Goal: Information Seeking & Learning: Find specific fact

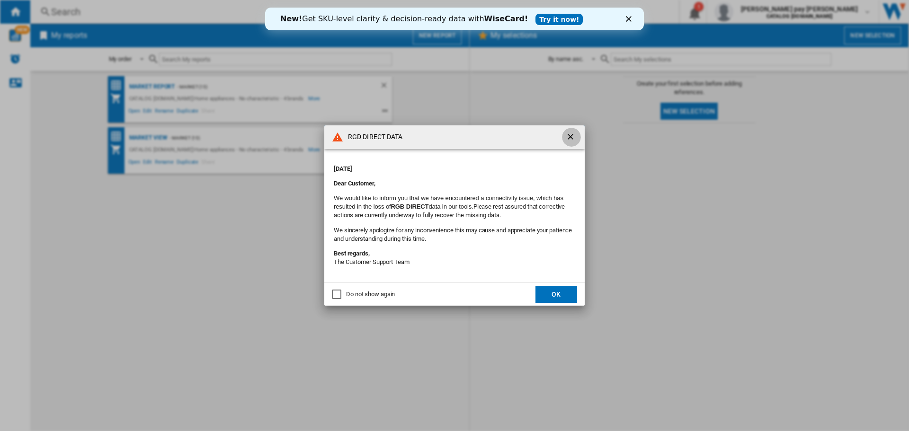
click at [566, 137] on ng-md-icon "getI18NText('BUTTONS.CLOSE_DIALOG')" at bounding box center [571, 137] width 11 height 11
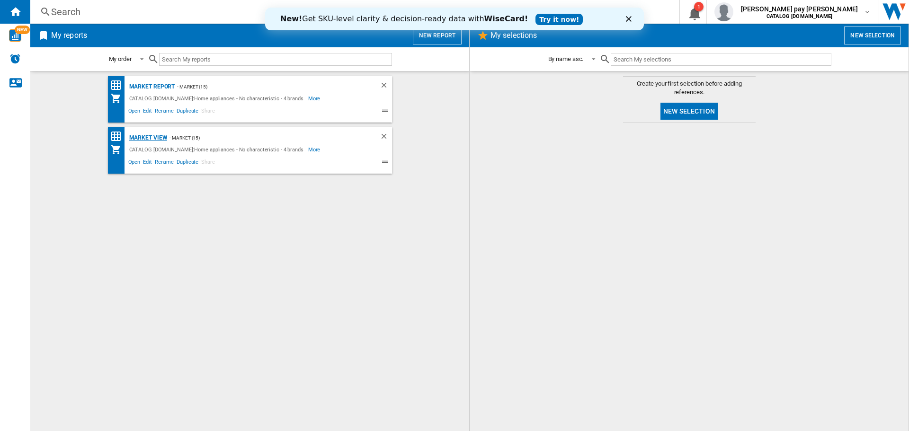
click at [152, 139] on div "Market view" at bounding box center [147, 138] width 41 height 12
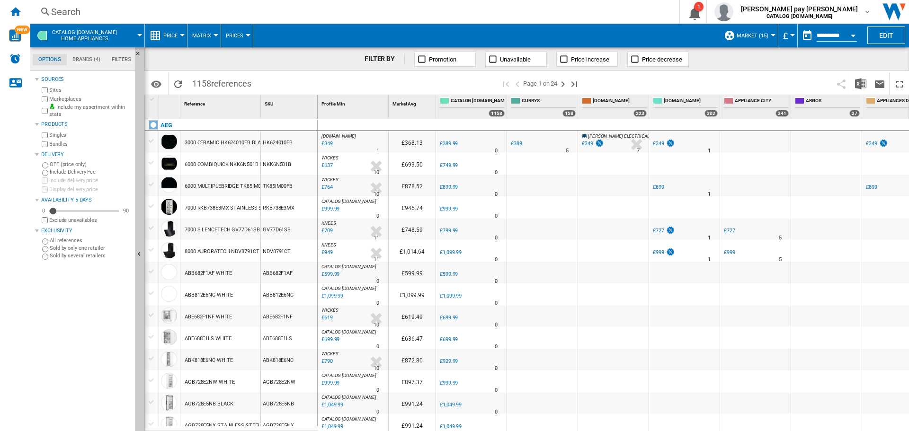
click at [133, 15] on div "Search" at bounding box center [352, 11] width 603 height 13
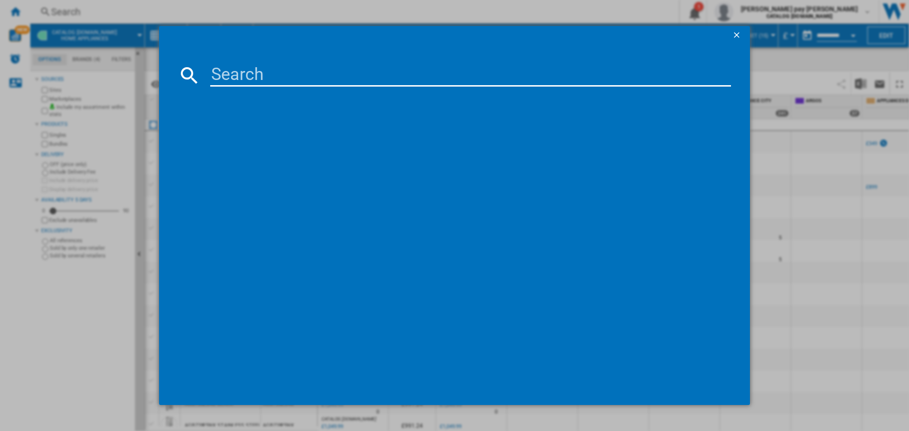
click at [248, 82] on input at bounding box center [470, 75] width 521 height 23
paste input "IBX64200CB"
type input "IBX64200CB"
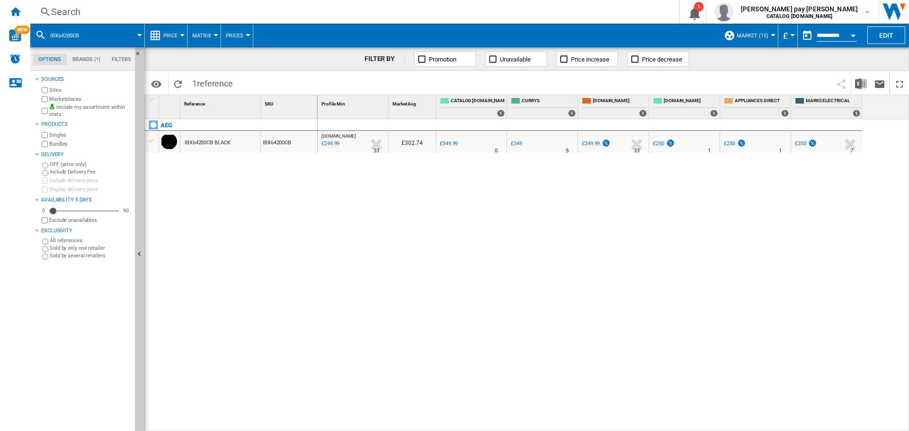
click at [852, 33] on button "Open calendar" at bounding box center [852, 34] width 17 height 17
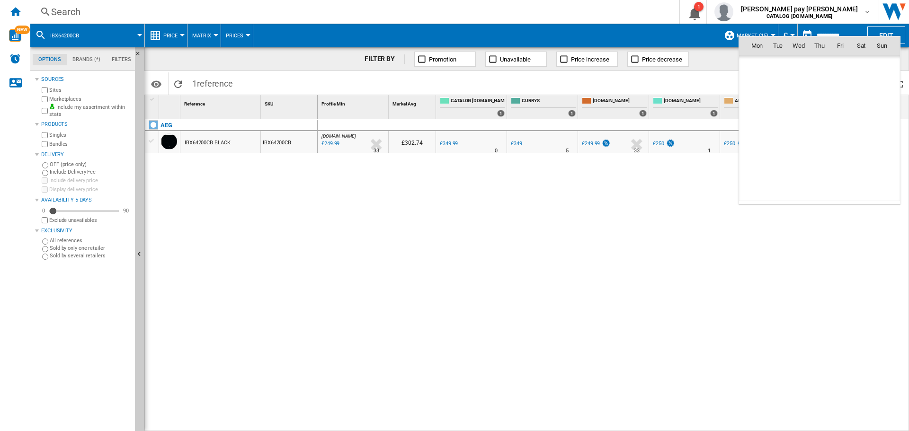
scroll to position [4516, 0]
drag, startPoint x: 238, startPoint y: 282, endPoint x: 241, endPoint y: 190, distance: 91.9
click at [241, 281] on div at bounding box center [454, 215] width 909 height 431
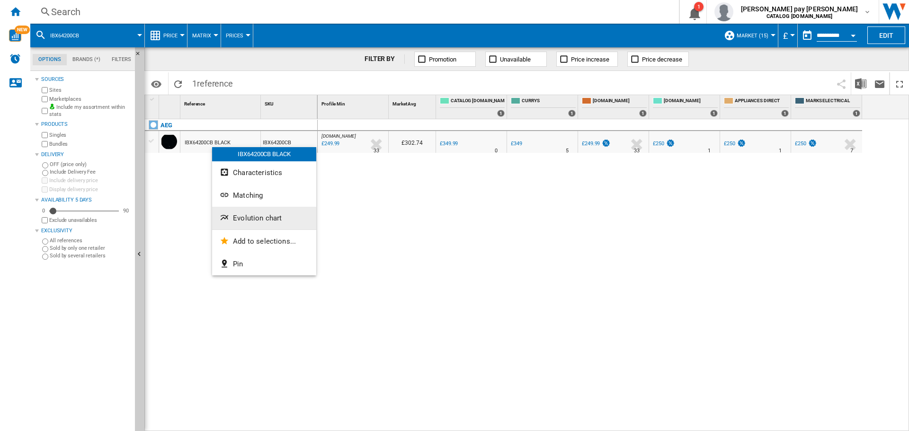
click at [267, 221] on span "Evolution chart" at bounding box center [257, 218] width 49 height 9
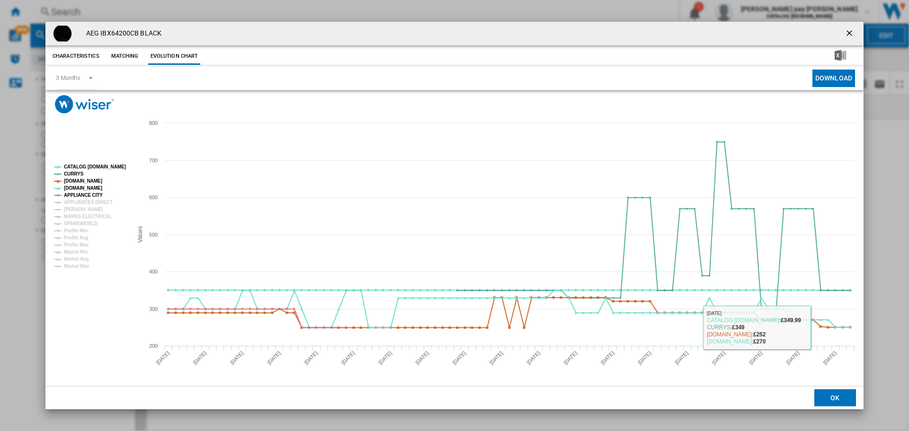
click at [889, 321] on div "AEG IBX64200CB BLACK Characteristics Matching Evolution chart price £349.99 del…" at bounding box center [454, 215] width 909 height 431
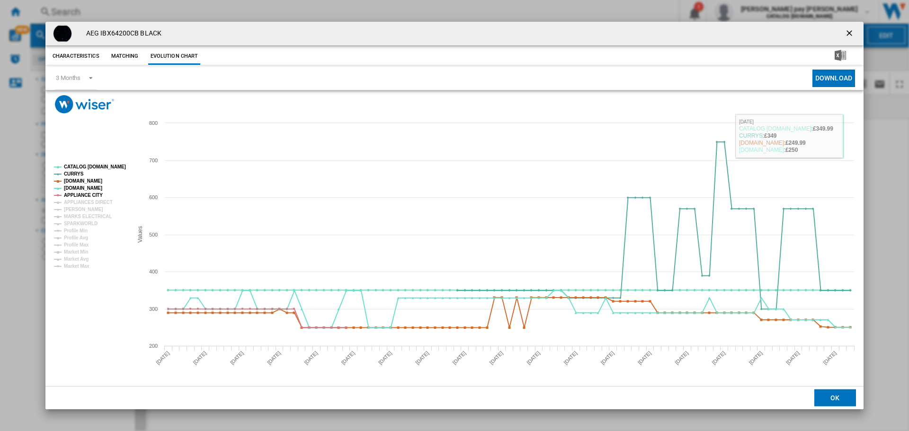
click at [853, 33] on ng-md-icon "getI18NText('BUTTONS.CLOSE_DIALOG')" at bounding box center [849, 33] width 11 height 11
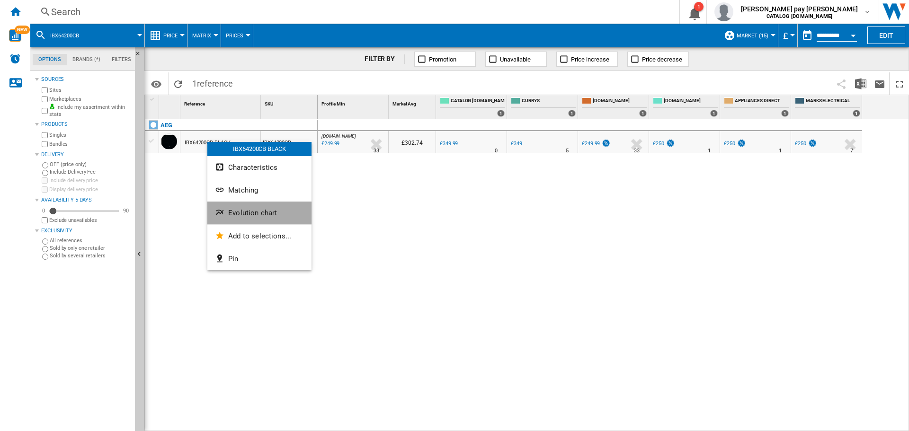
click at [260, 209] on span "Evolution chart" at bounding box center [252, 213] width 49 height 9
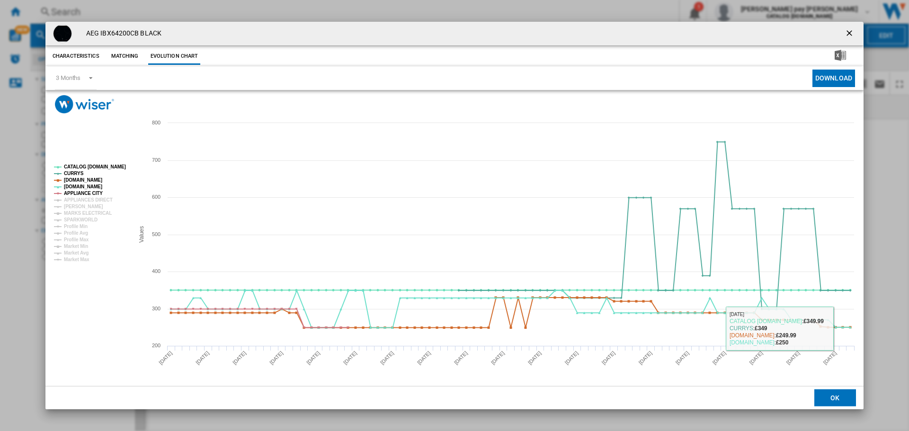
click at [881, 314] on div "AEG IBX64200CB BLACK Characteristics Matching Evolution chart price £349.99 del…" at bounding box center [454, 215] width 909 height 431
click at [846, 32] on ng-md-icon "getI18NText('BUTTONS.CLOSE_DIALOG')" at bounding box center [849, 33] width 11 height 11
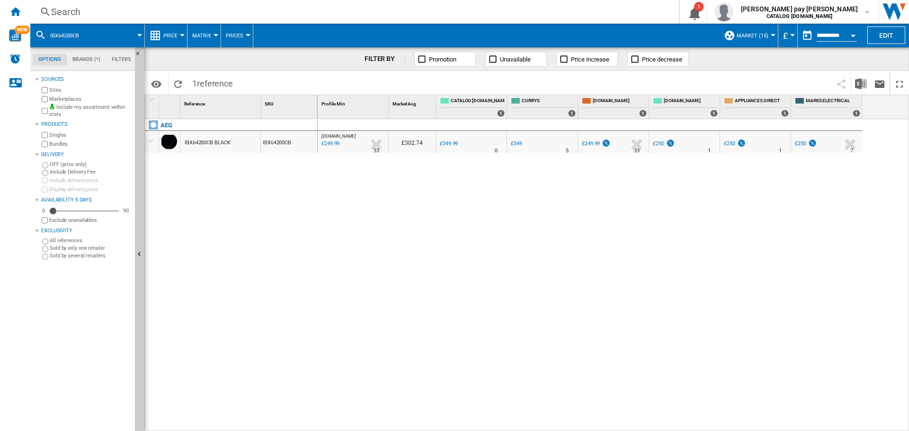
click at [855, 305] on div "[DOMAIN_NAME] : [GEOGRAPHIC_DATA] AMAZON -28.6 % £249.99 % N/A 33 [DOMAIN_NAME]…" at bounding box center [614, 275] width 592 height 312
